Goal: Task Accomplishment & Management: Manage account settings

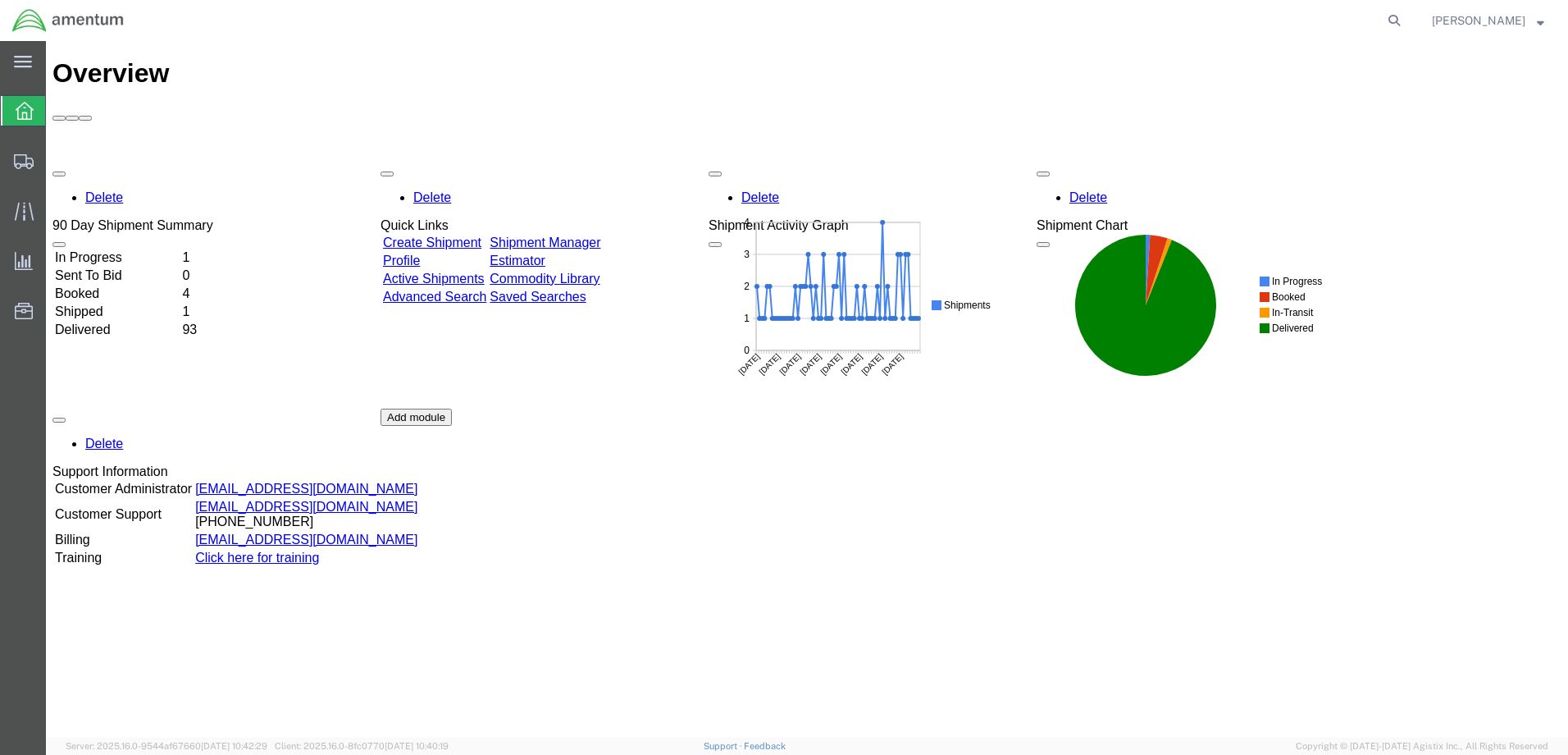
click at [143, 249] on td "In Progress" at bounding box center [117, 257] width 126 height 17
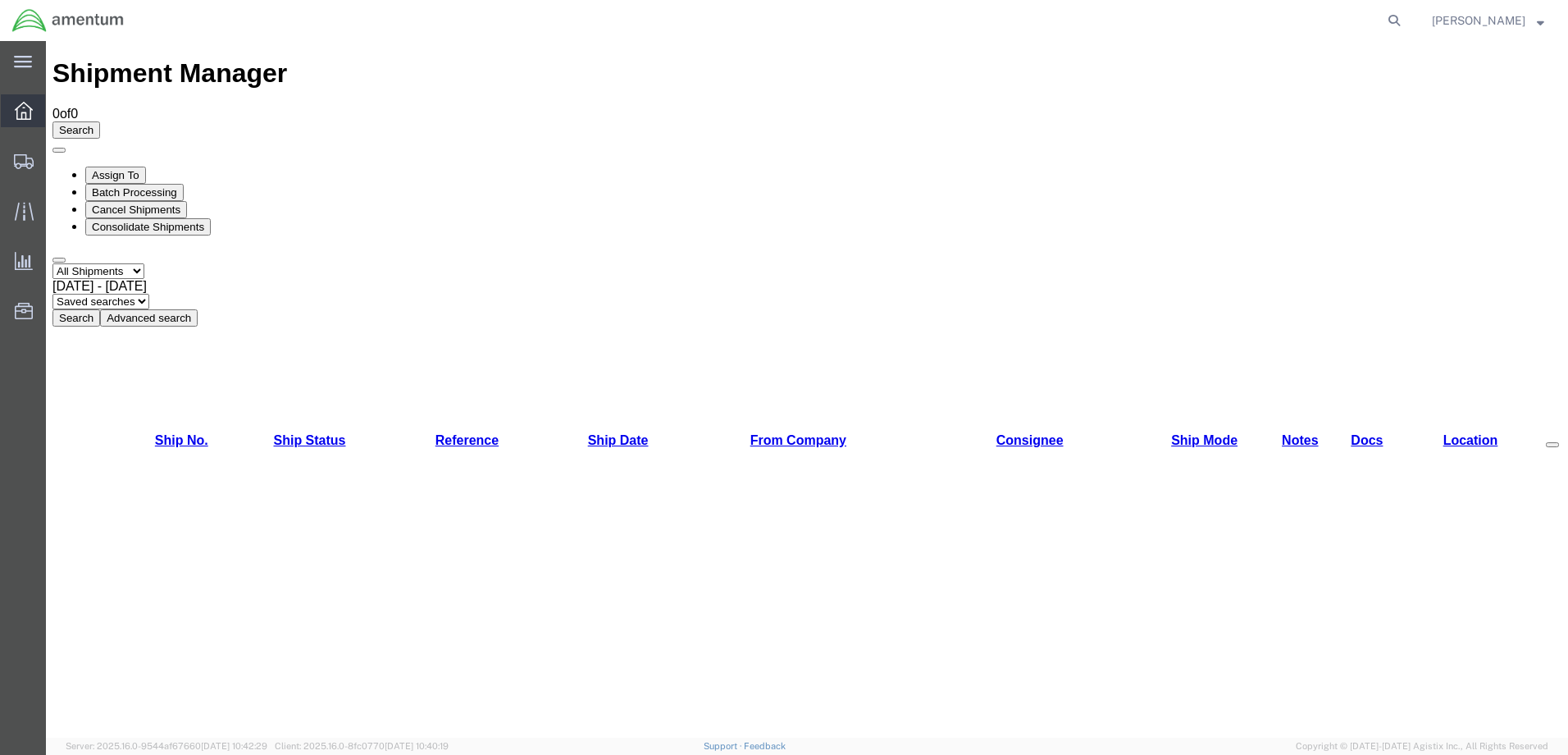
click at [30, 111] on icon at bounding box center [24, 111] width 18 height 18
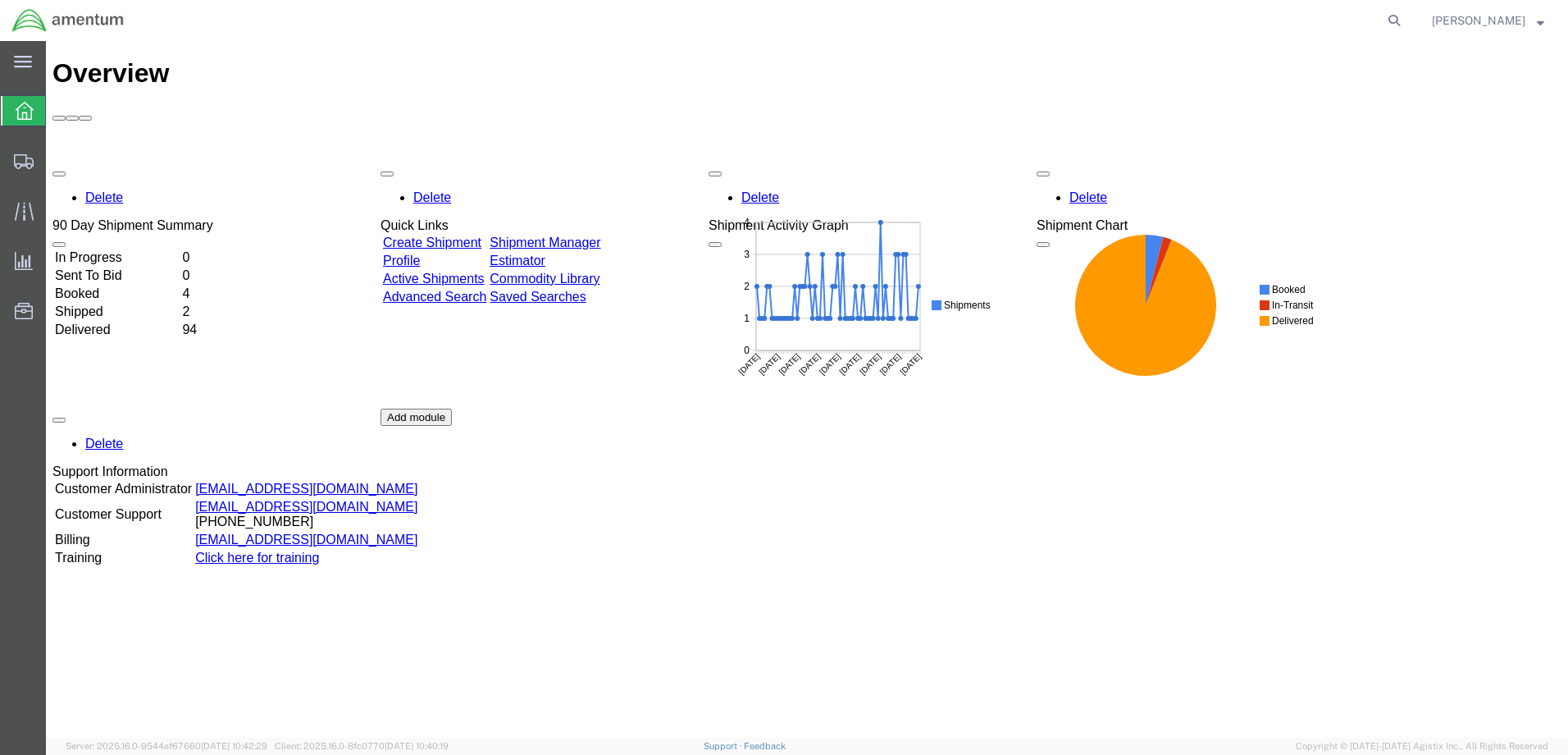
click at [136, 249] on td "In Progress" at bounding box center [117, 257] width 126 height 17
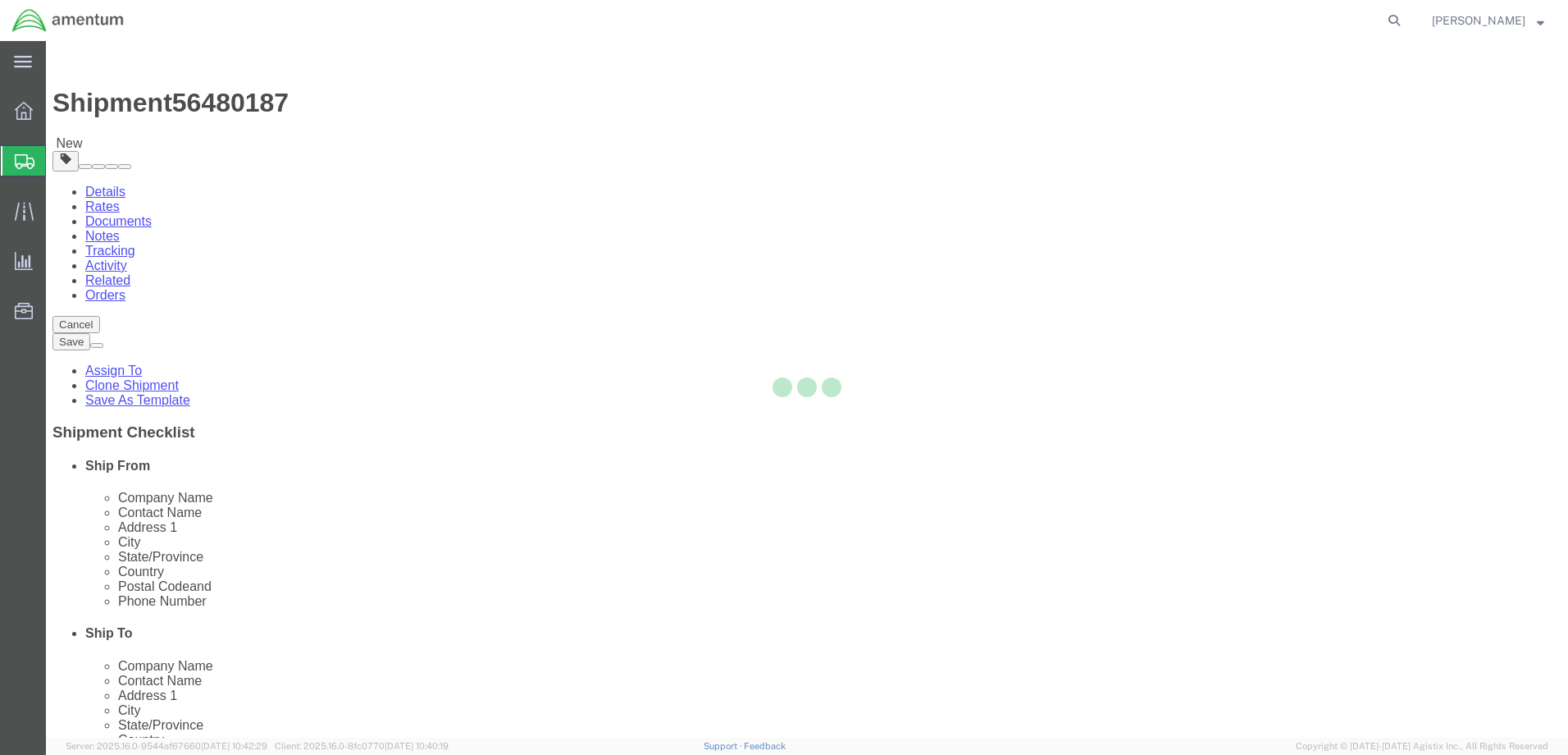
select select "42655"
select select
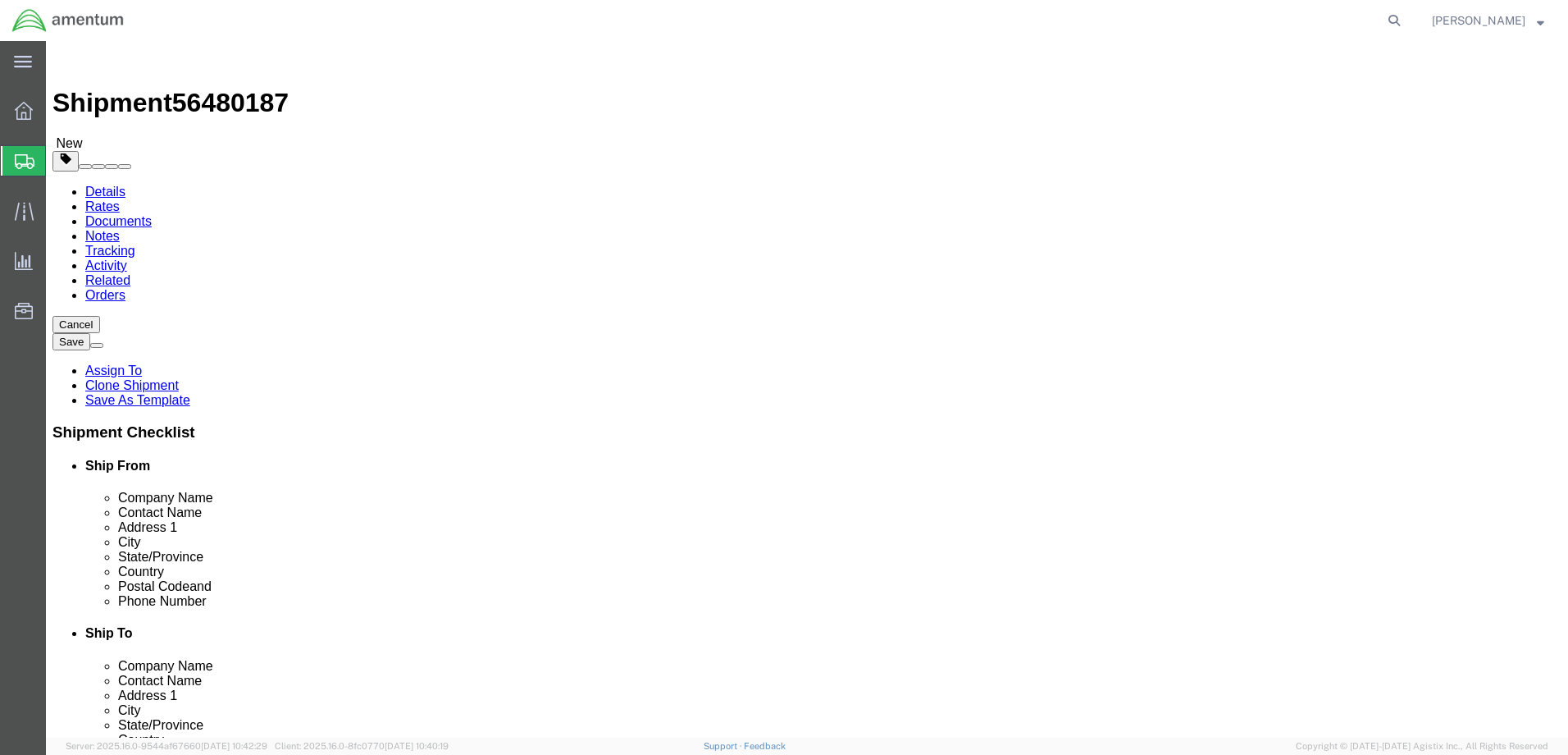
click input "text"
type input "[PERSON_NAME]"
click input "text"
type input "[PHONE_NUMBER]"
click button "Rate Shipment"
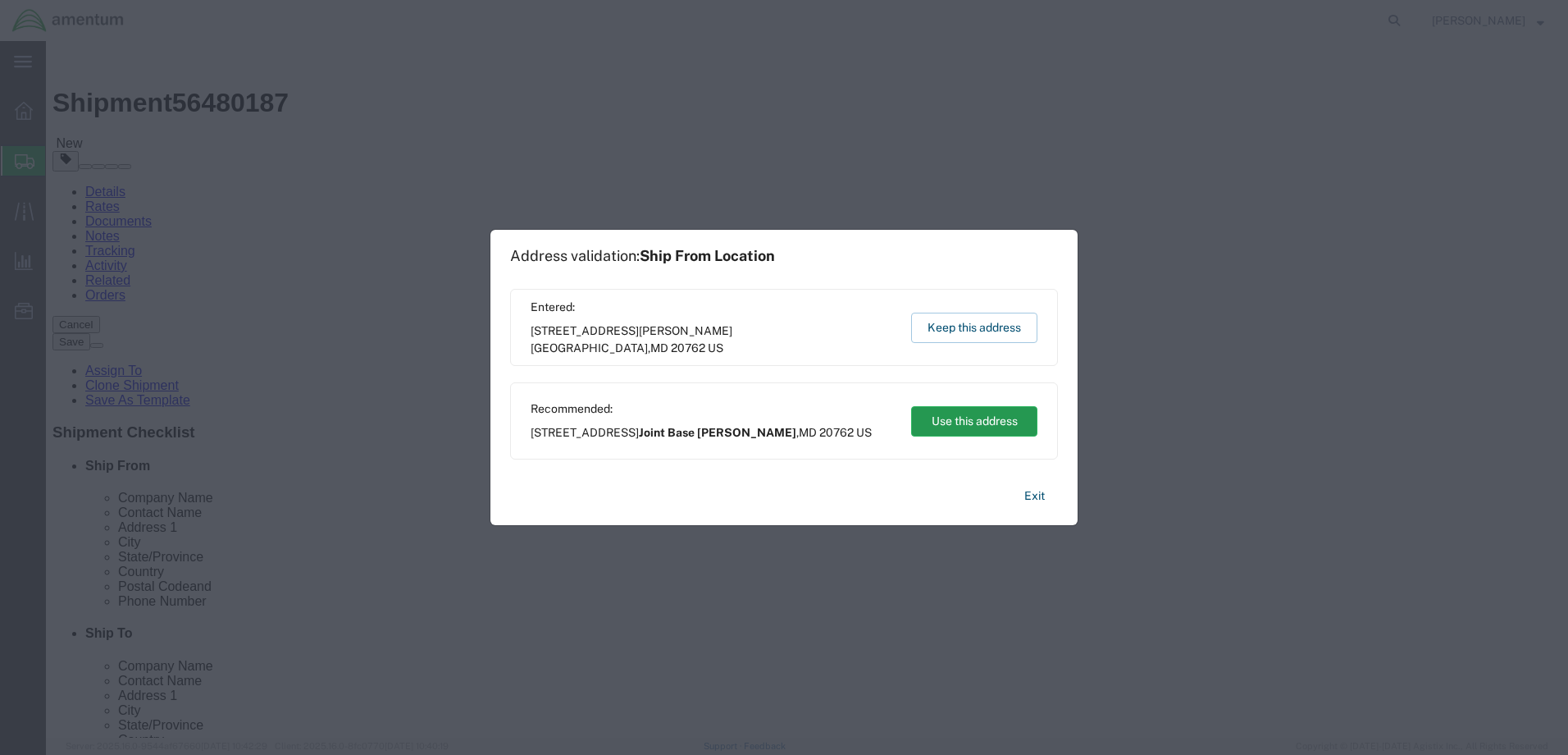
click at [988, 419] on button "Use this address" at bounding box center [975, 421] width 126 height 31
type input "Joint Base Andrews"
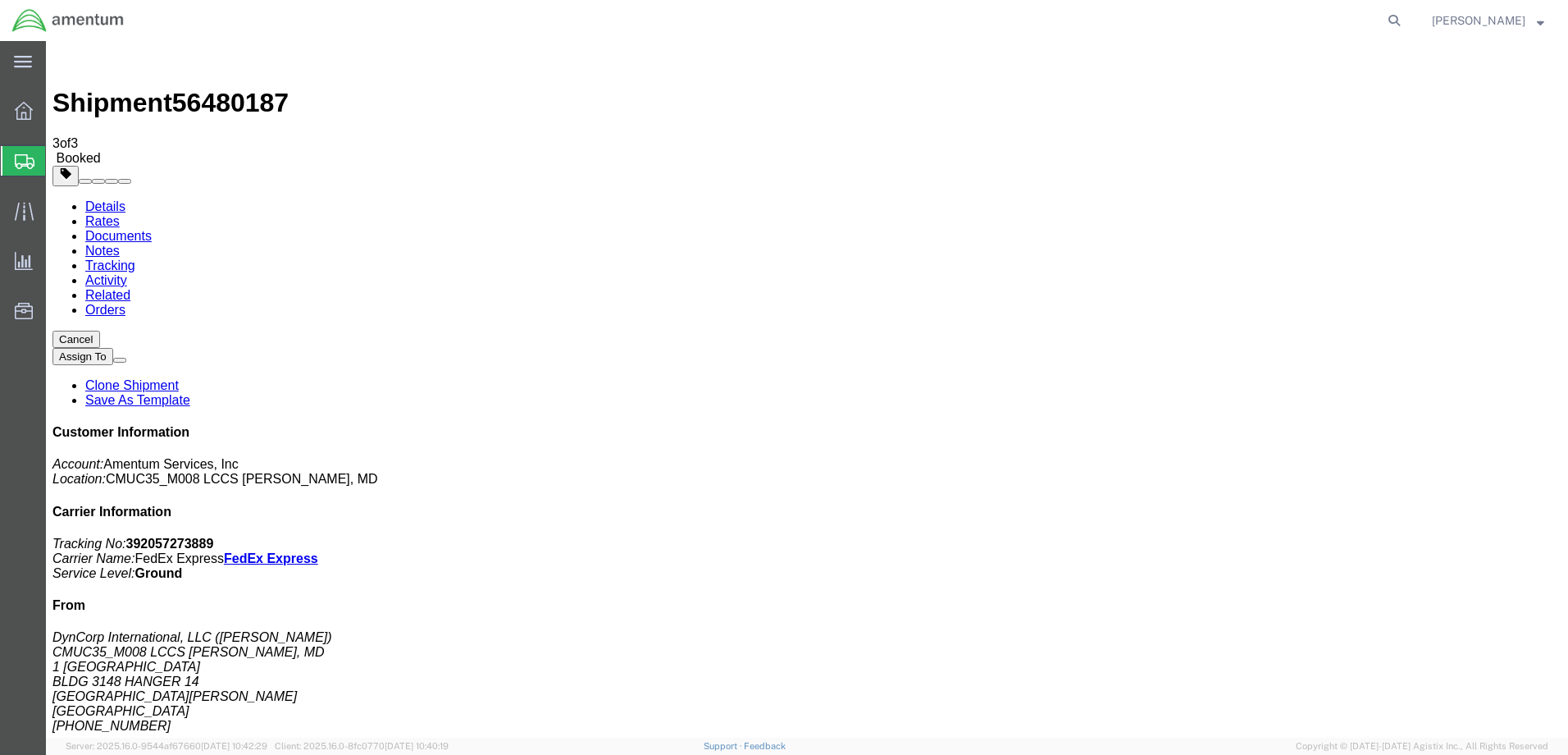
checkbox input "false"
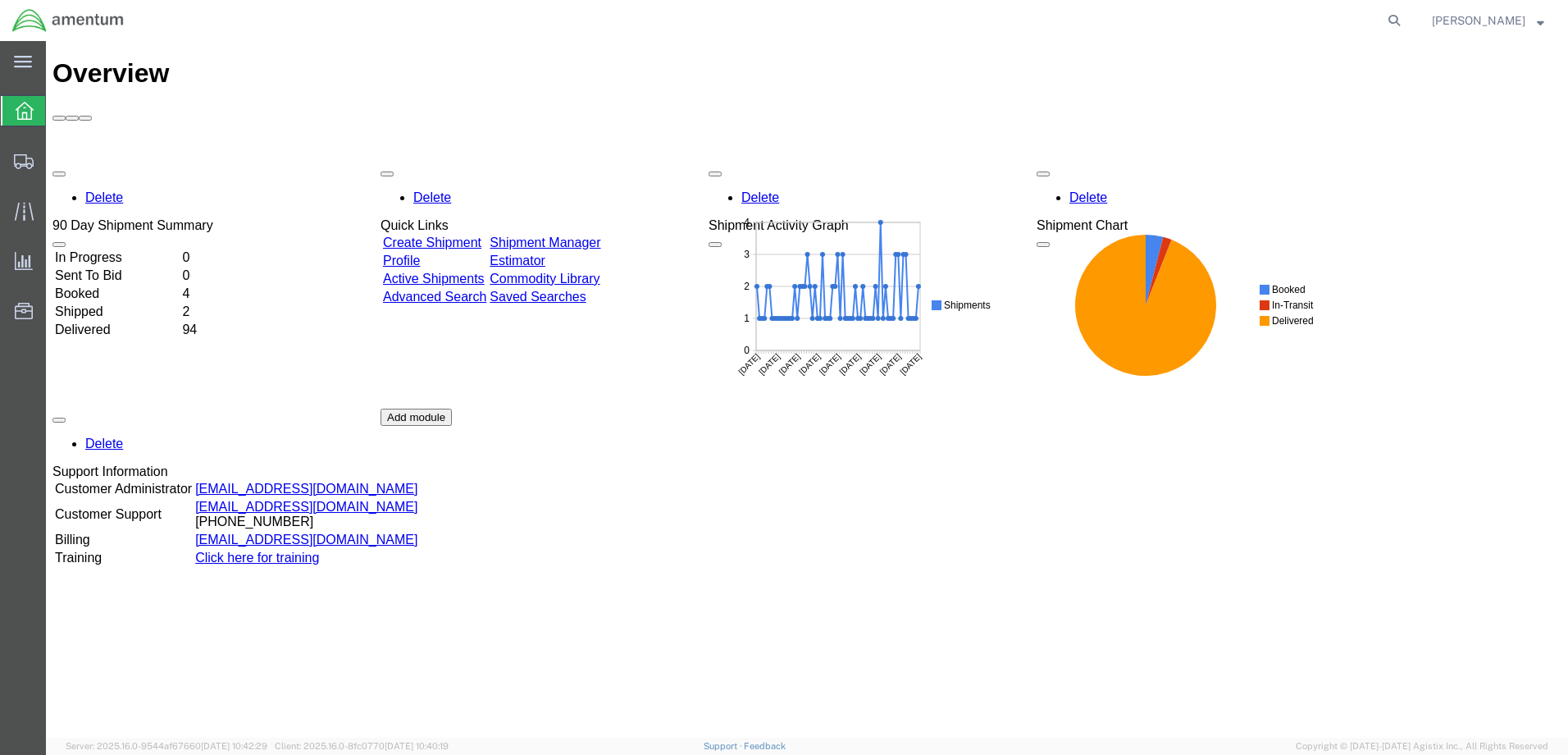
click at [138, 249] on td "In Progress" at bounding box center [117, 257] width 126 height 17
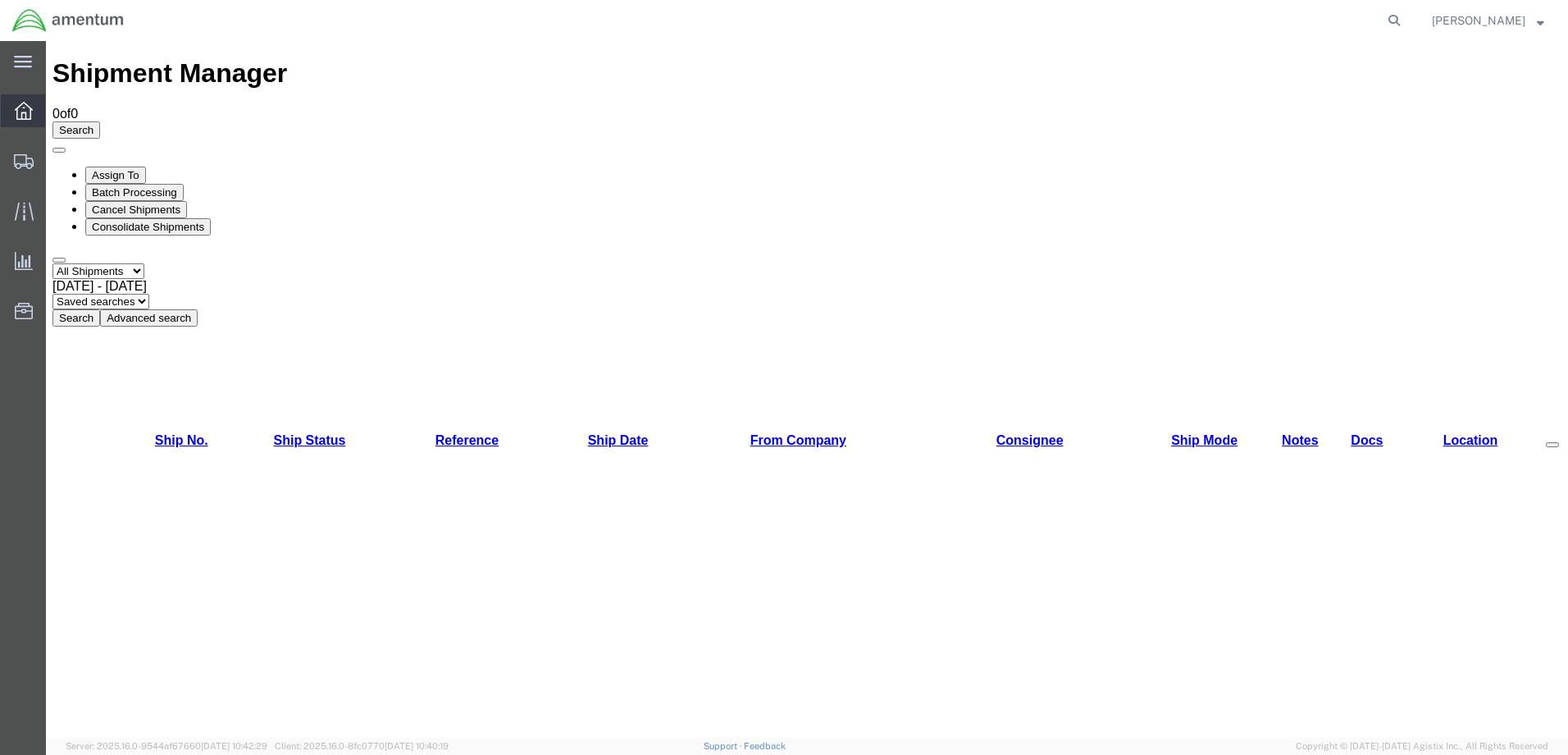
click at [21, 102] on icon at bounding box center [24, 111] width 18 height 18
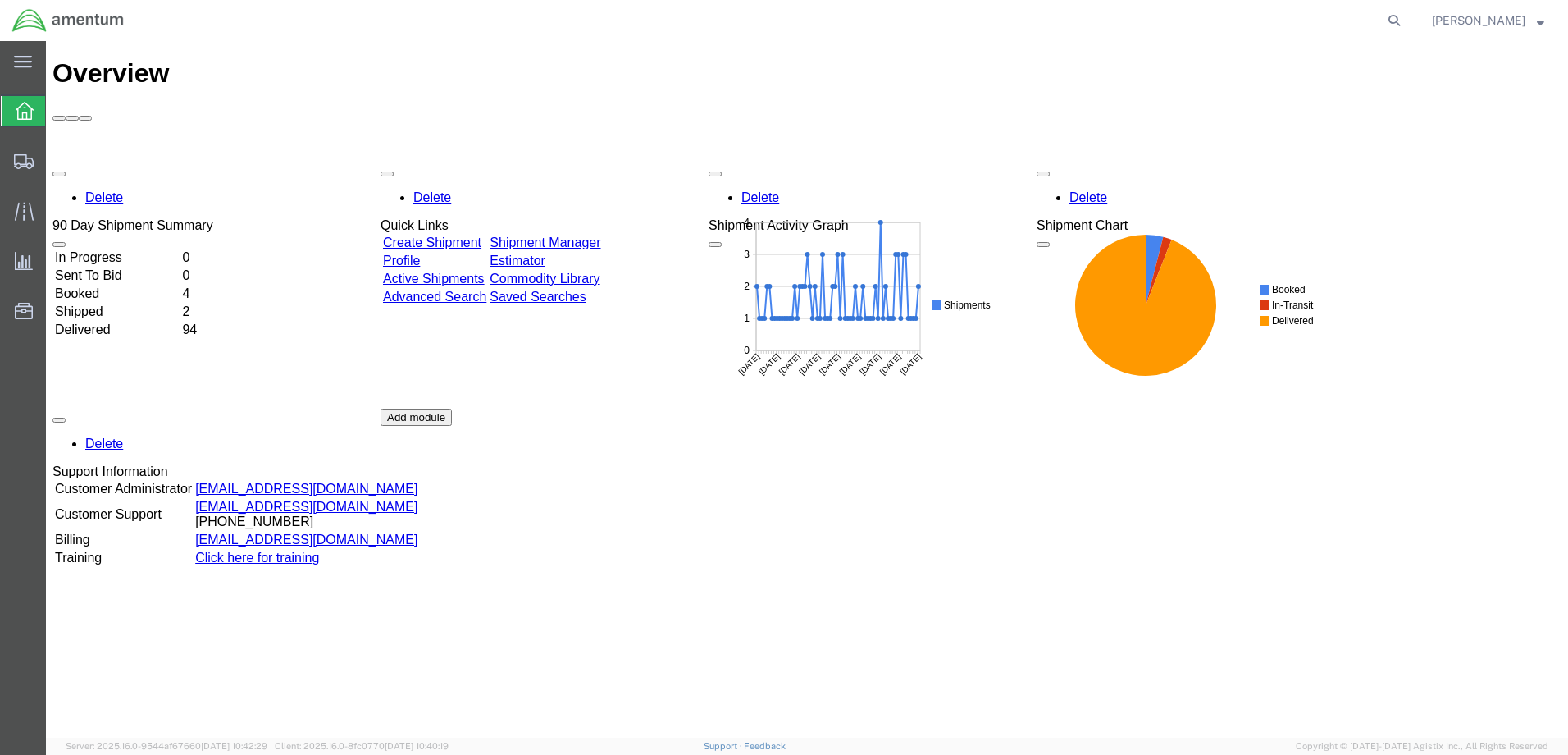
click at [119, 285] on td "Booked" at bounding box center [117, 293] width 126 height 17
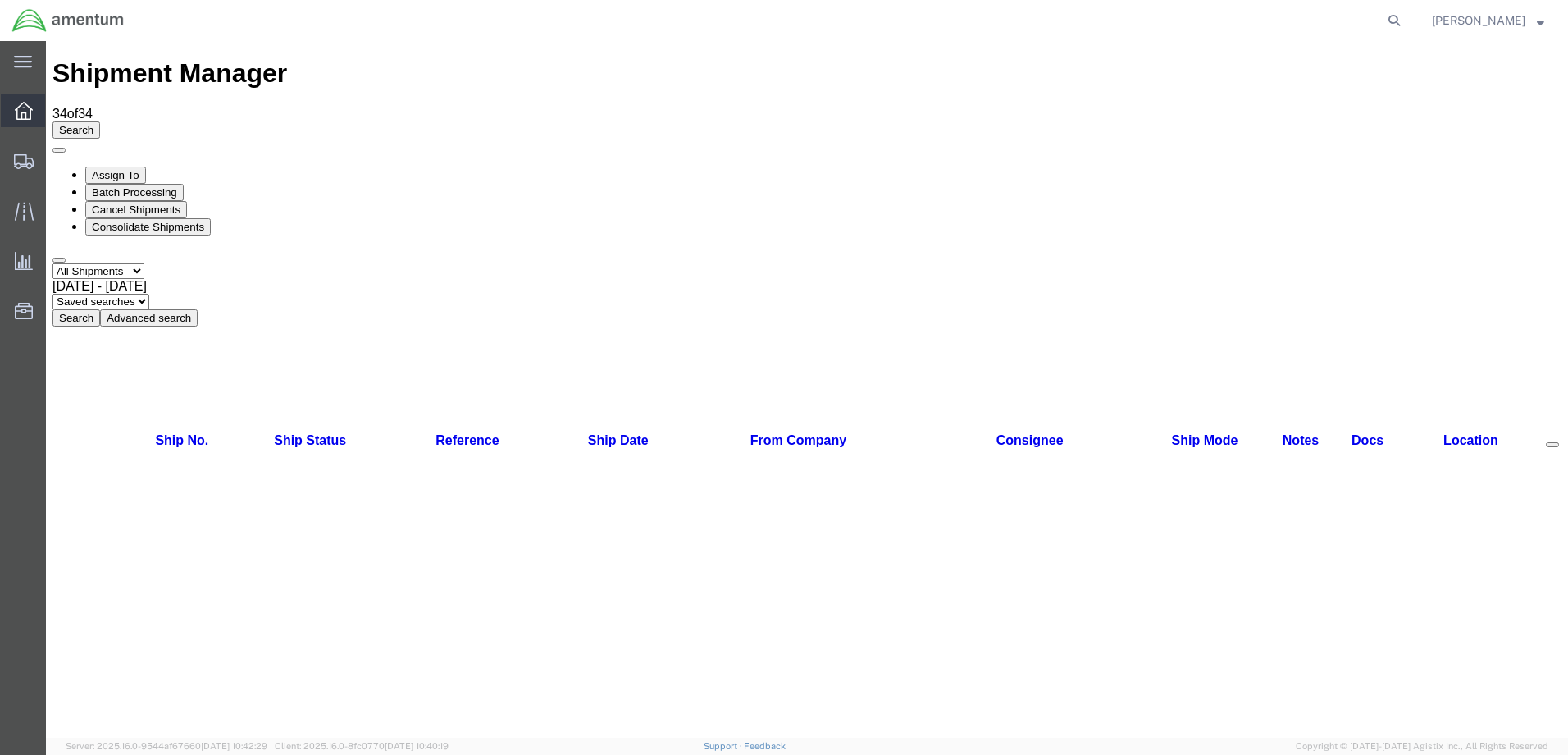
click at [25, 111] on icon at bounding box center [24, 111] width 18 height 18
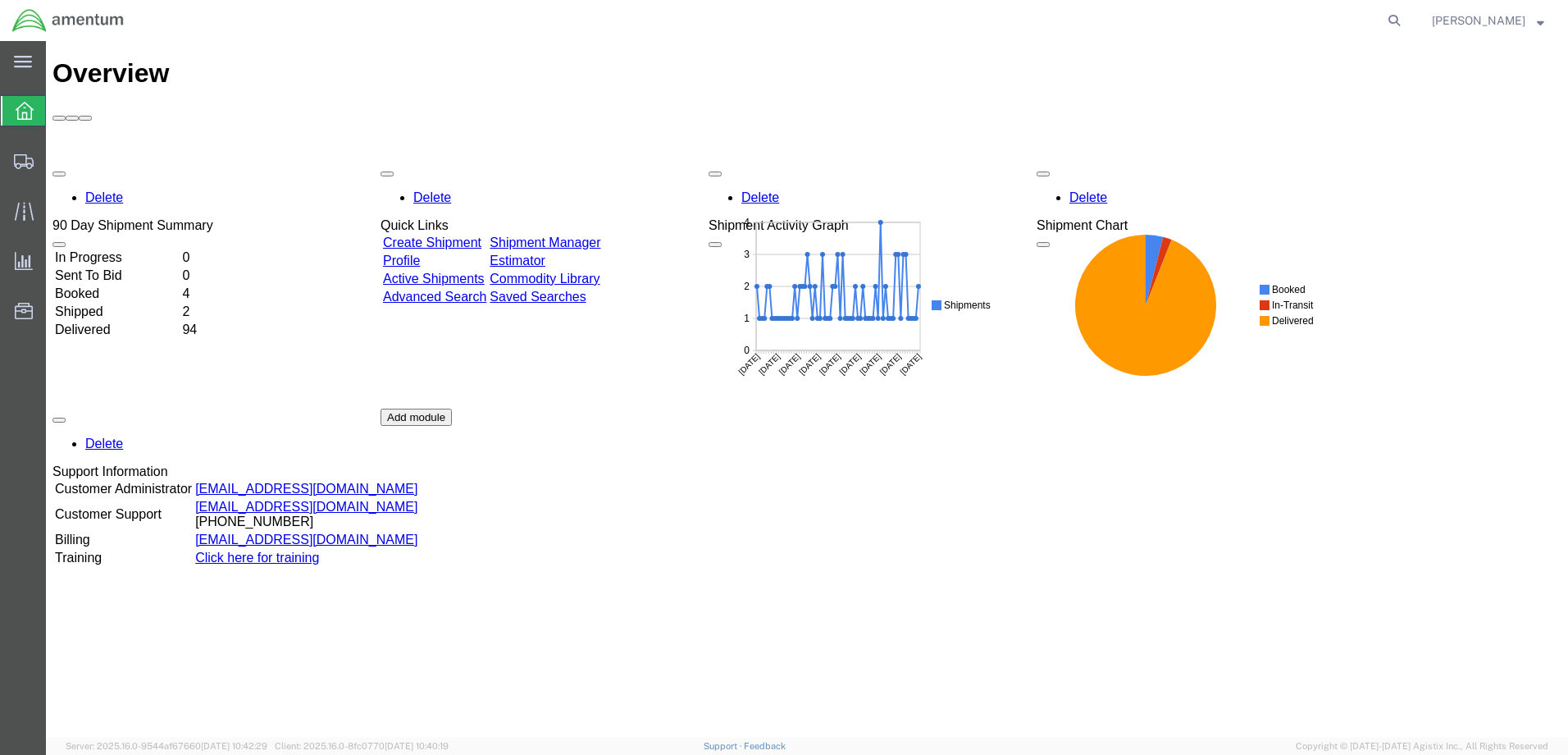
click at [211, 285] on td "4" at bounding box center [196, 293] width 30 height 17
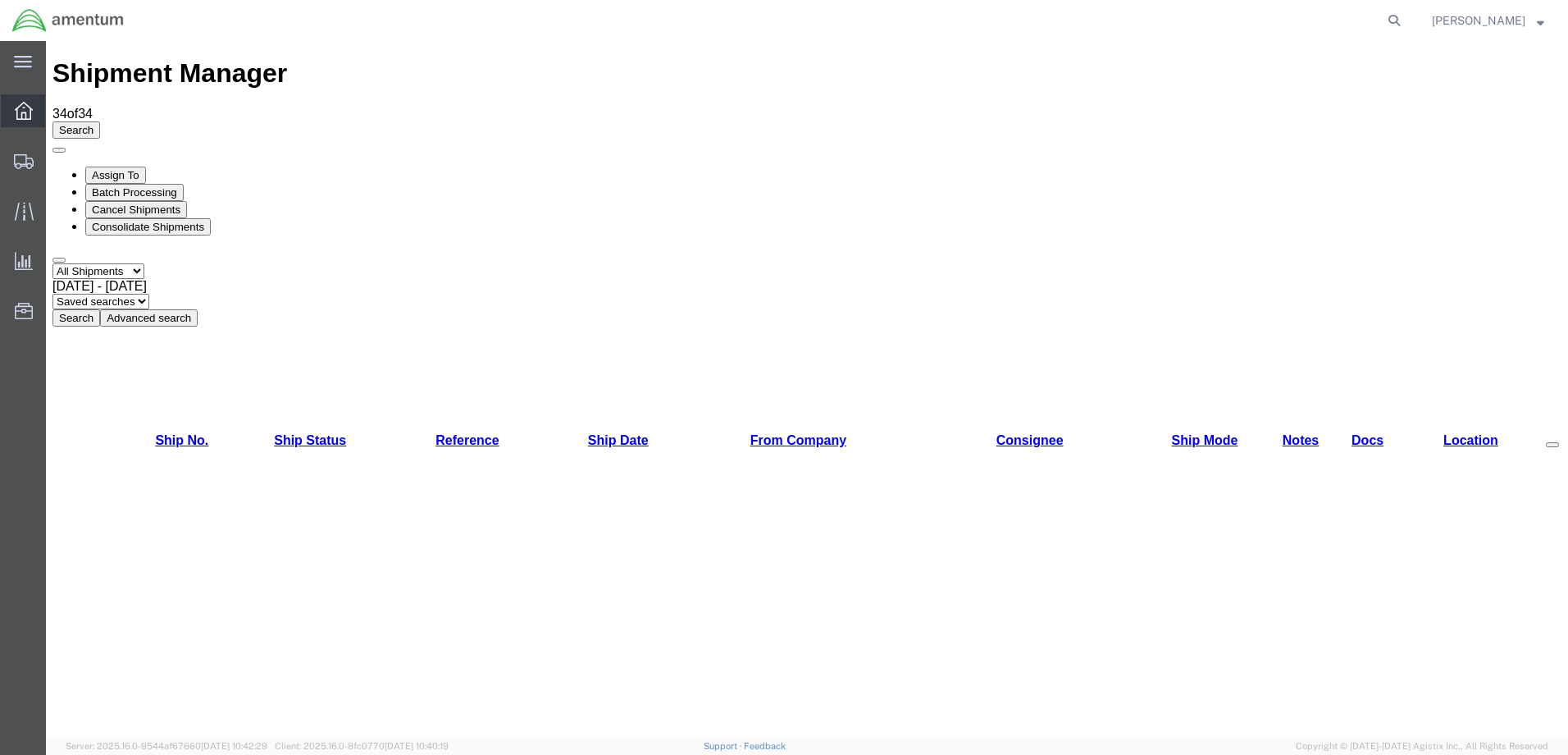
click at [41, 107] on div at bounding box center [24, 110] width 46 height 32
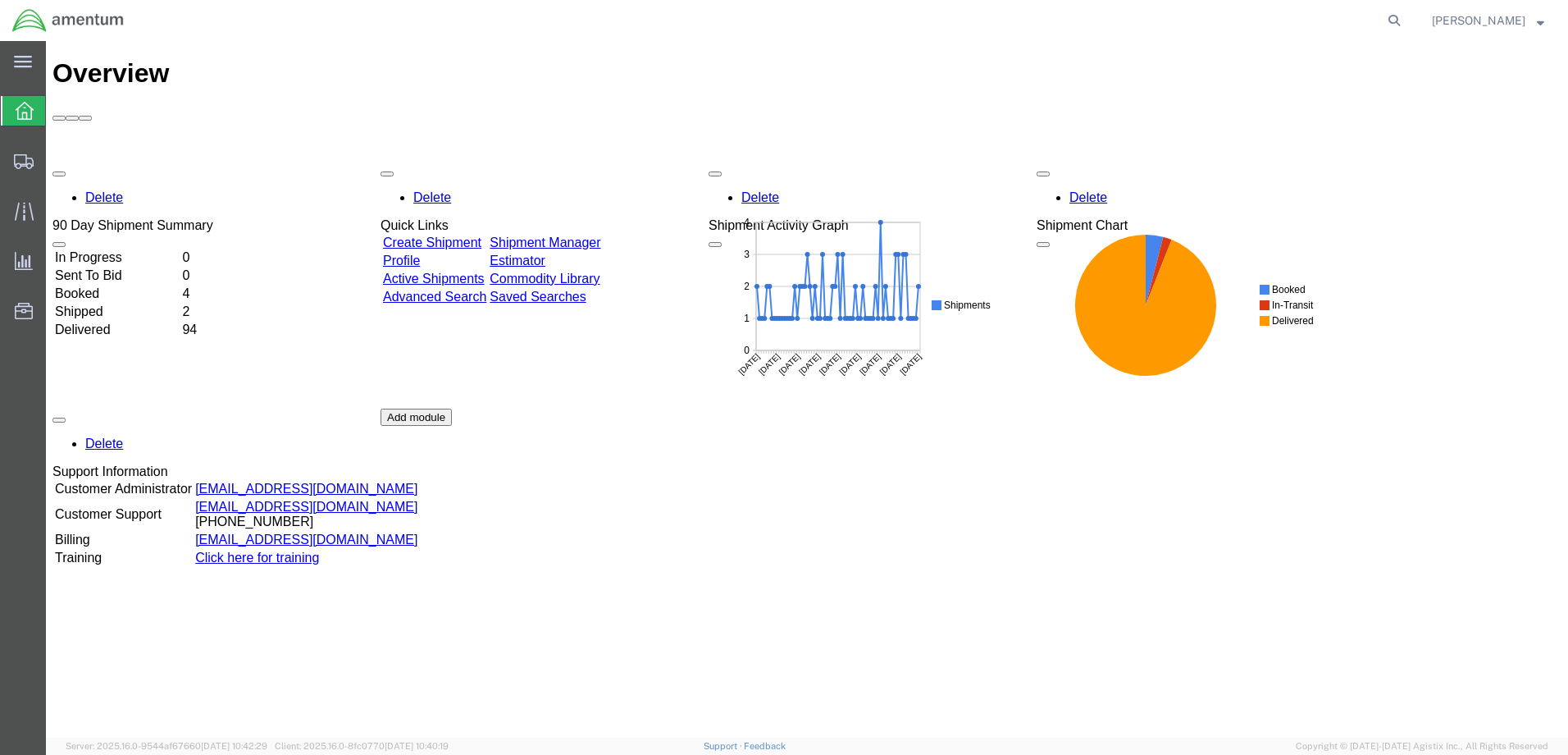
click at [211, 285] on td "4" at bounding box center [196, 293] width 30 height 17
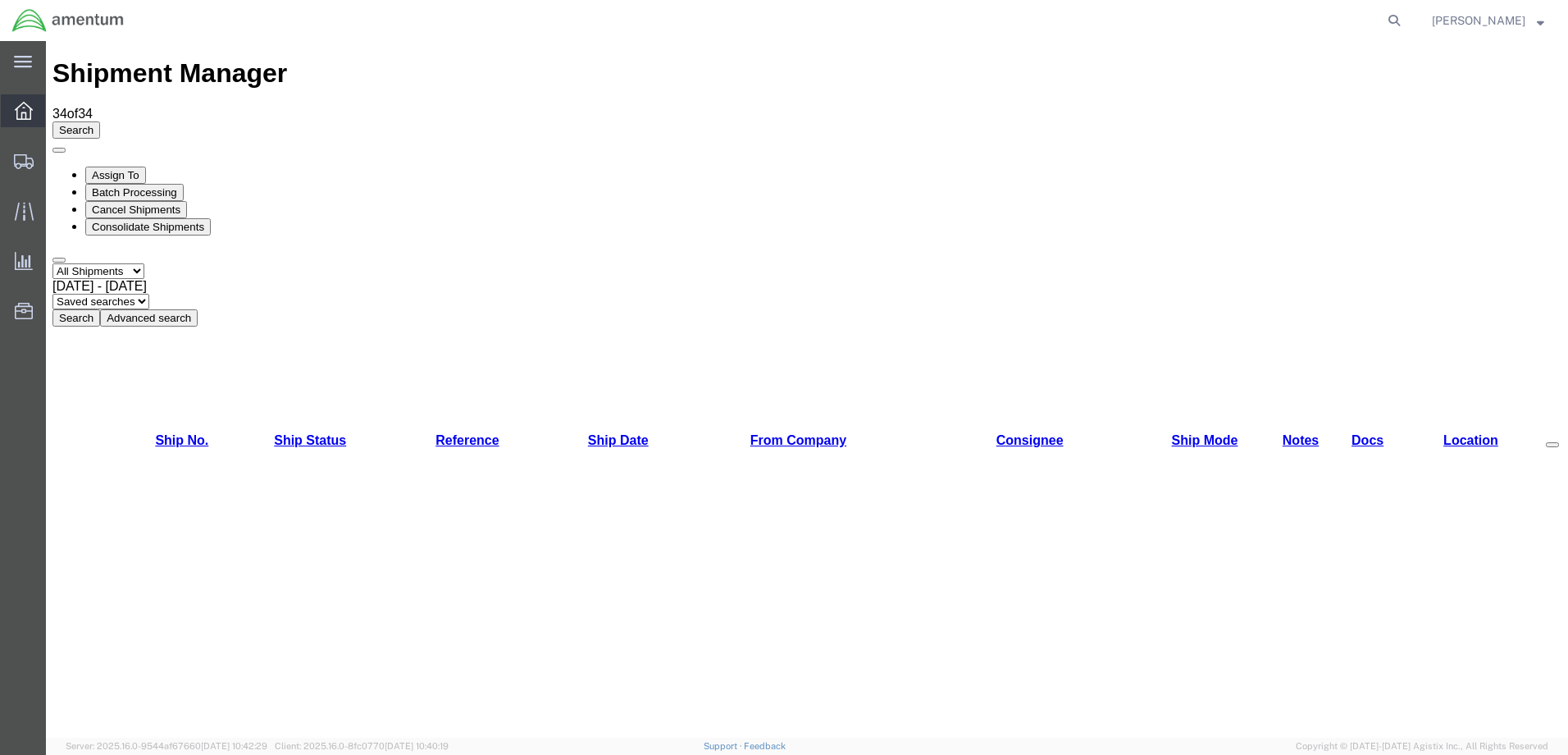
click at [26, 117] on icon at bounding box center [24, 111] width 18 height 18
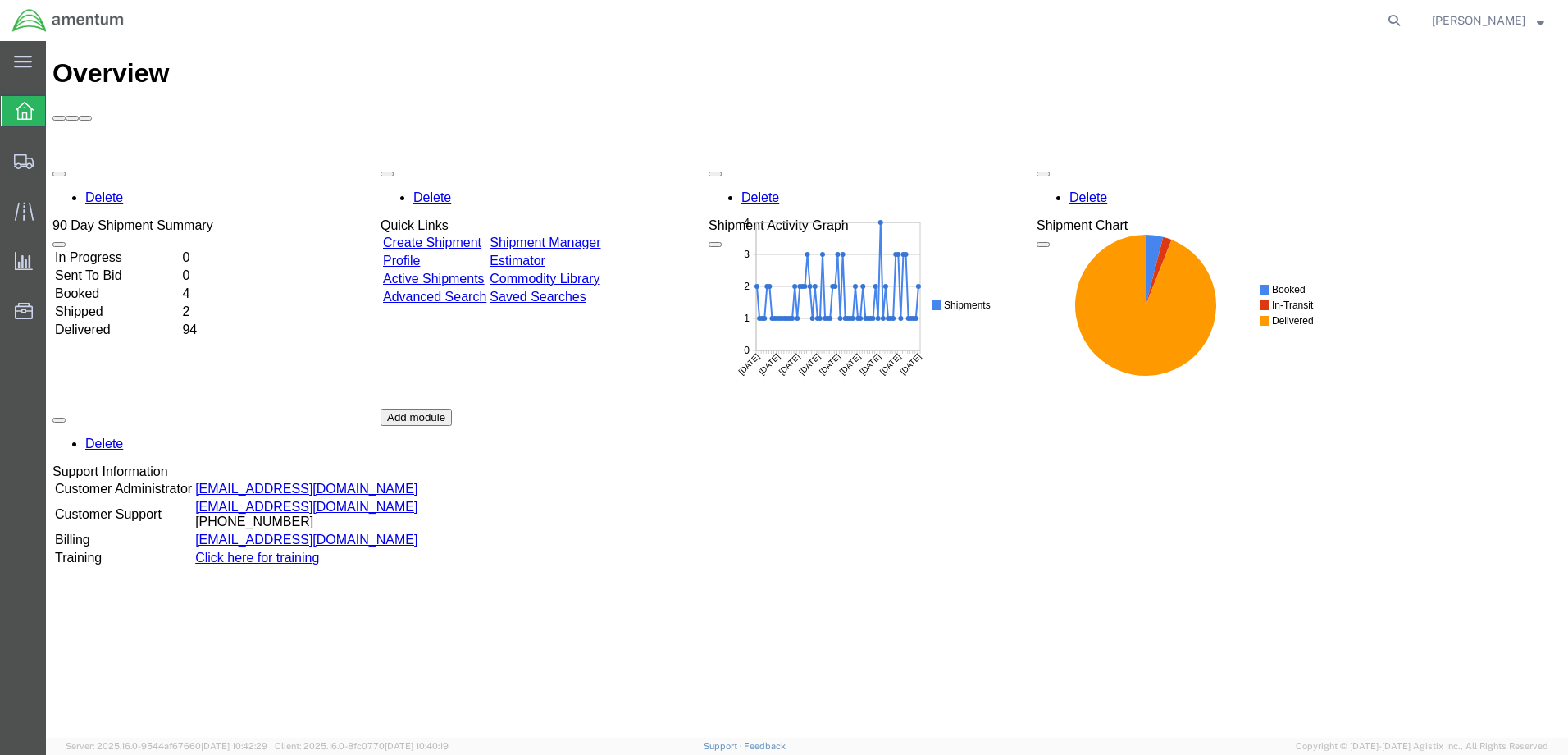
click at [103, 285] on td "Booked" at bounding box center [117, 293] width 126 height 17
